Goal: Task Accomplishment & Management: Use online tool/utility

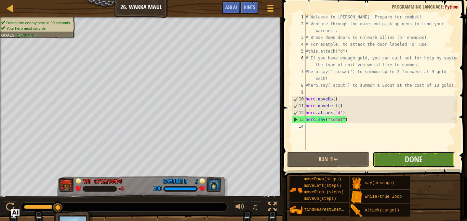
click at [425, 163] on button "Done" at bounding box center [413, 160] width 82 height 16
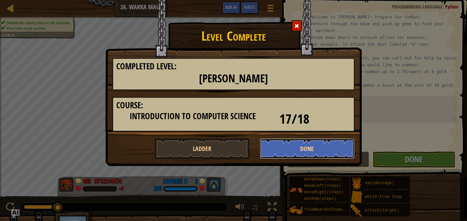
click at [320, 145] on button "Done" at bounding box center [307, 148] width 95 height 20
